Goal: Communication & Community: Share content

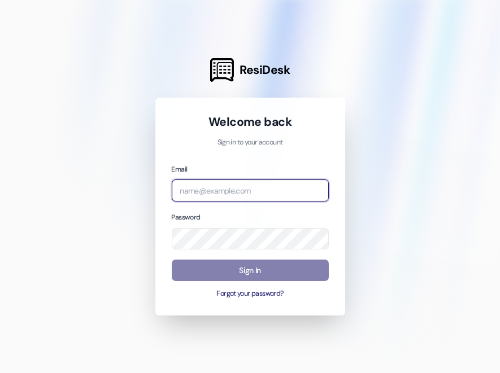
click at [222, 200] on input "email" at bounding box center [250, 191] width 157 height 22
click at [225, 194] on input "email" at bounding box center [250, 191] width 157 height 22
type input "[EMAIL_ADDRESS][DOMAIN_NAME]"
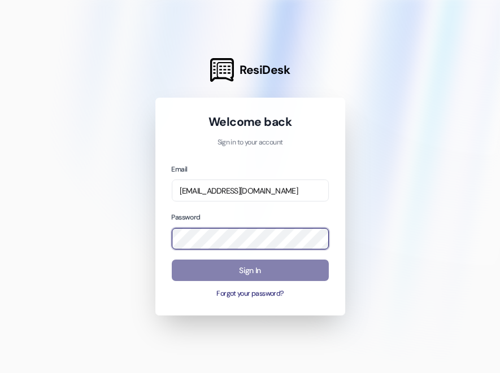
click at [220, 225] on div "Password" at bounding box center [250, 230] width 157 height 38
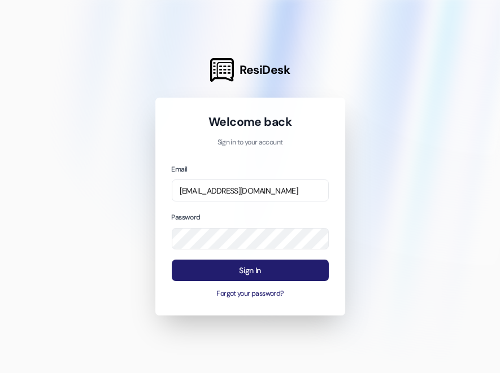
click at [298, 270] on button "Sign In" at bounding box center [250, 271] width 157 height 22
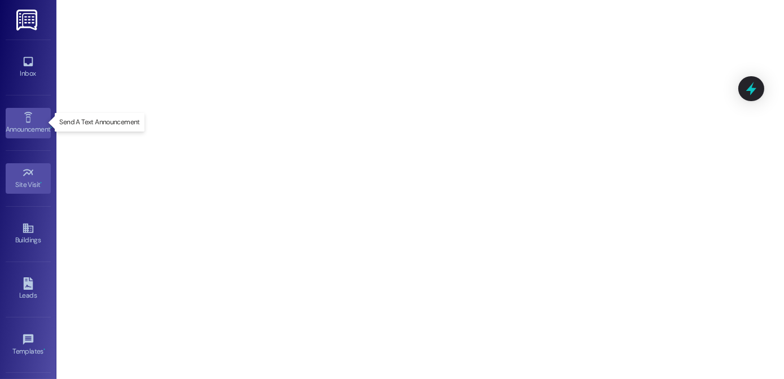
click at [29, 127] on div "Announcement •" at bounding box center [28, 129] width 56 height 11
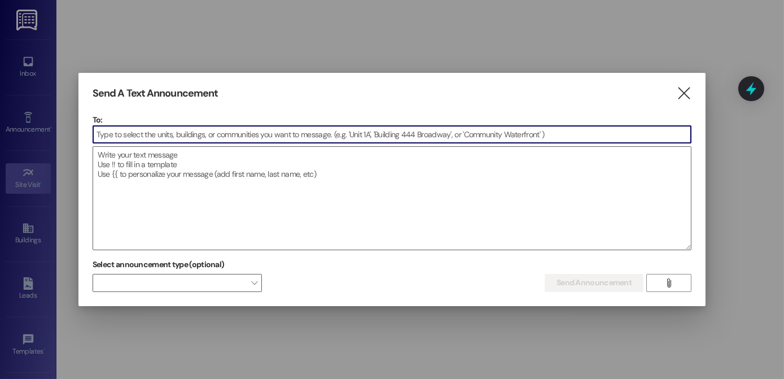
click at [234, 129] on input at bounding box center [392, 134] width 598 height 17
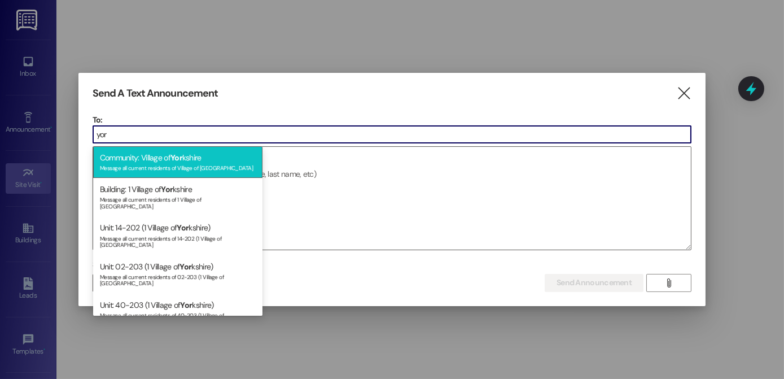
type input "yor"
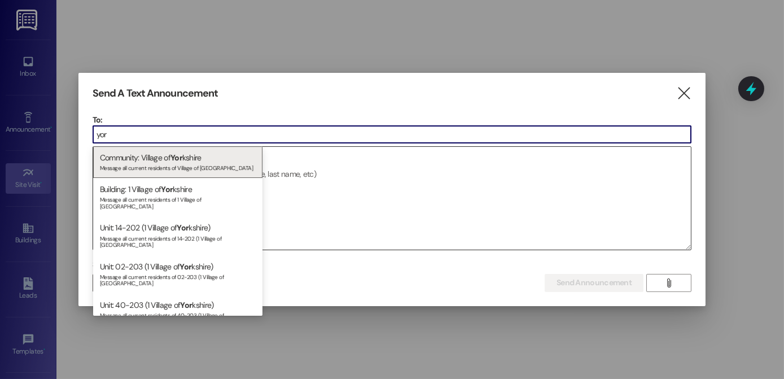
click at [158, 162] on div "Message all current residents of Village of [GEOGRAPHIC_DATA]" at bounding box center [178, 167] width 156 height 10
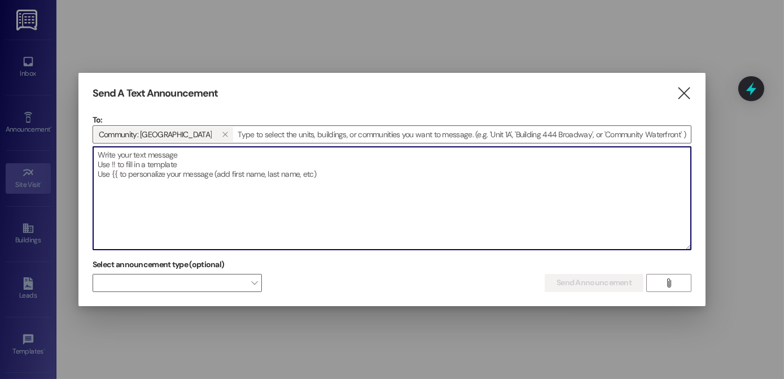
click at [160, 161] on textarea at bounding box center [392, 198] width 598 height 103
paste textarea "Hi members, an employee from Adams County Human Services will be at the Watervi…"
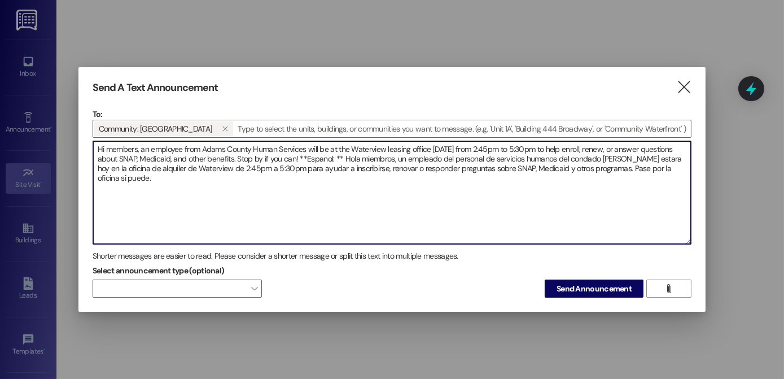
click at [107, 146] on textarea "Hi members, an employee from Adams County Human Services will be at the Watervi…" at bounding box center [392, 192] width 598 height 103
drag, startPoint x: 417, startPoint y: 146, endPoint x: 382, endPoint y: 143, distance: 34.6
click at [382, 143] on textarea "Hi Yorkshire members, an employee from Adams County Human Services will be at t…" at bounding box center [392, 192] width 598 height 103
click at [476, 147] on textarea "Hi Yorkshire members, an employee from Adams County Human Services will be at t…" at bounding box center [392, 192] width 598 height 103
drag, startPoint x: 207, startPoint y: 167, endPoint x: 176, endPoint y: 166, distance: 31.1
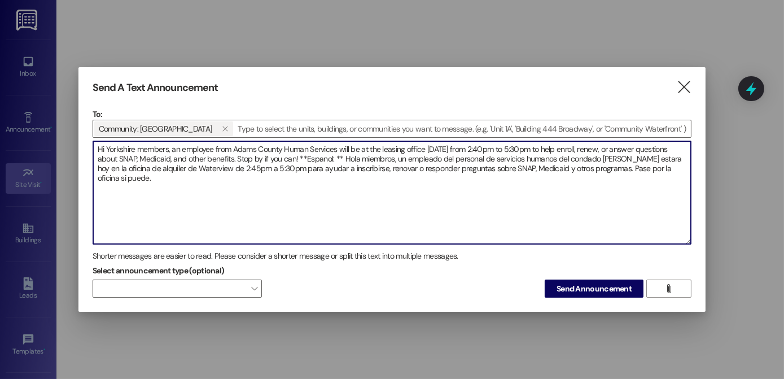
click at [176, 166] on textarea "Hi Yorkshire members, an employee from Adams County Human Services will be at t…" at bounding box center [392, 192] width 598 height 103
click at [391, 152] on textarea "Hi Yorkshire members, an employee from Adams County Human Services will be at t…" at bounding box center [392, 192] width 598 height 103
click at [233, 168] on textarea "Hi Yorkshire members, an employee from Adams County Human Services will be at t…" at bounding box center [392, 192] width 598 height 103
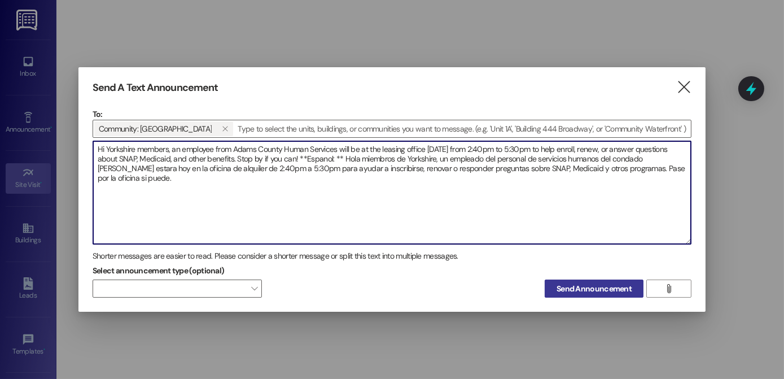
type textarea "Hi Yorkshire members, an employee from Adams County Human Services will be at t…"
click at [499, 293] on span "Send Announcement" at bounding box center [594, 289] width 75 height 12
